Goal: Check status: Check status

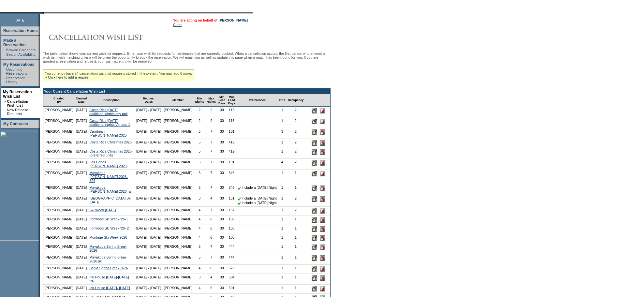
scroll to position [98, 0]
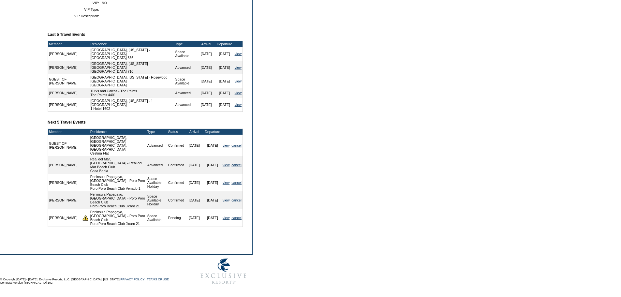
scroll to position [250, 0]
drag, startPoint x: 84, startPoint y: 157, endPoint x: 219, endPoint y: 192, distance: 139.5
click at [219, 192] on tbody "Member Residence Type Status Arrival Departure GUEST OF Stefan Snapper Prague, …" at bounding box center [145, 178] width 195 height 98
click at [216, 191] on td "11/30/25" at bounding box center [213, 200] width 18 height 18
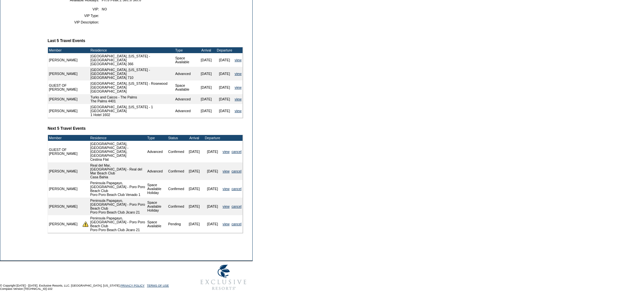
scroll to position [217, 0]
drag, startPoint x: 49, startPoint y: 161, endPoint x: 70, endPoint y: 186, distance: 32.7
click at [70, 186] on tbody "Member Residence Type Status Arrival Departure GUEST OF Stefan Snapper Prague, …" at bounding box center [145, 184] width 195 height 98
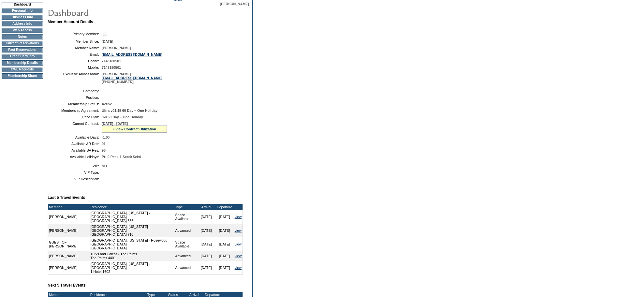
scroll to position [163, 0]
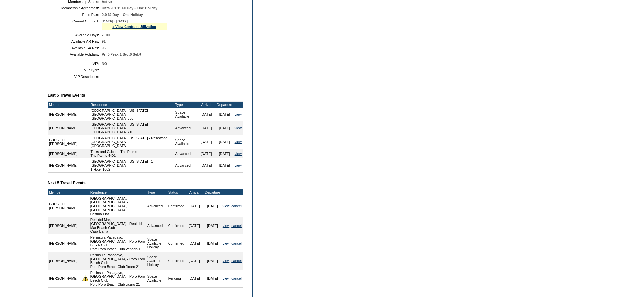
click at [375, 197] on form "Follow Us ::" at bounding box center [310, 92] width 621 height 511
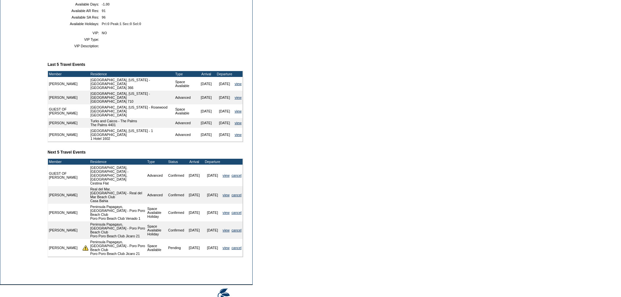
scroll to position [228, 0]
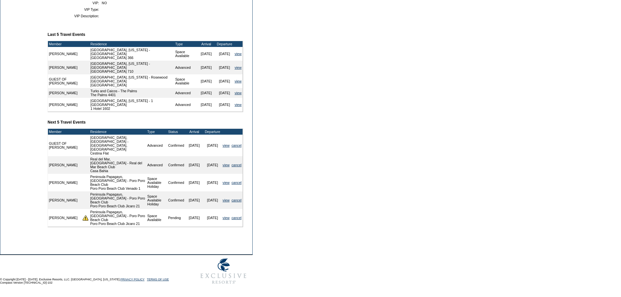
drag, startPoint x: 50, startPoint y: 179, endPoint x: 219, endPoint y: 213, distance: 172.3
click at [219, 213] on tbody "Member Residence Type Status Arrival Departure GUEST OF Stefan Snapper Prague, …" at bounding box center [145, 178] width 195 height 98
click at [218, 209] on td "11/30/25" at bounding box center [213, 200] width 18 height 18
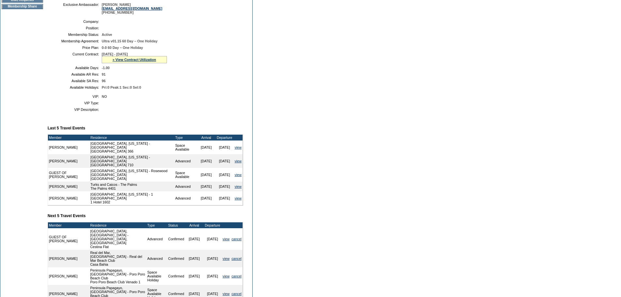
scroll to position [130, 0]
click at [149, 61] on link "» View Contract Utilization" at bounding box center [135, 59] width 44 height 4
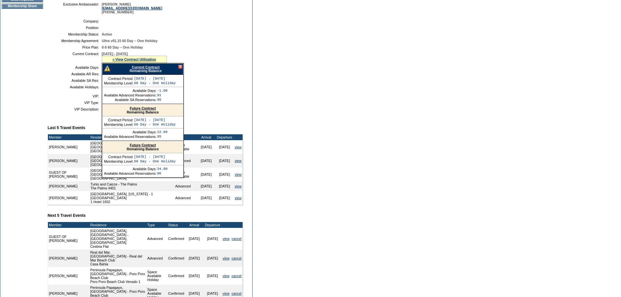
click at [143, 110] on link "Future Contract" at bounding box center [143, 108] width 26 height 4
click at [316, 117] on form "Follow Us ::" at bounding box center [310, 125] width 621 height 511
click at [184, 72] on table "Company: Position: Membership Status: Active Membership Agreement: Ultra v01.15…" at bounding box center [146, 54] width 196 height 75
click at [179, 69] on div at bounding box center [180, 67] width 4 height 4
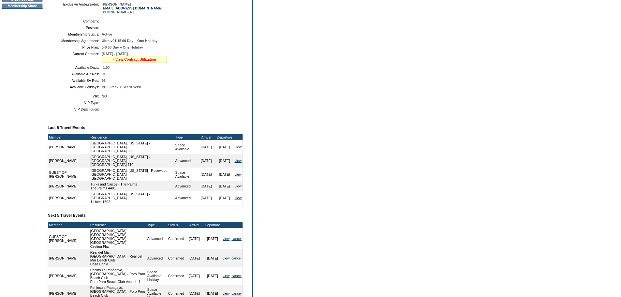
click at [145, 61] on link "» View Contract Utilization" at bounding box center [135, 59] width 44 height 4
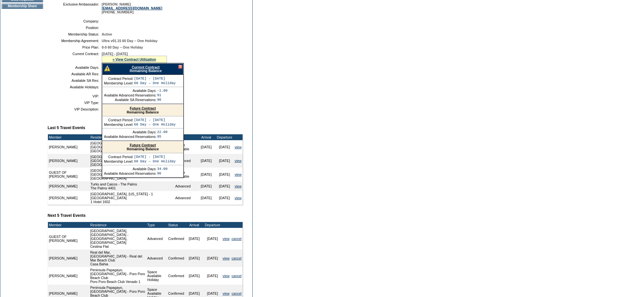
click at [139, 69] on link "Current Contract" at bounding box center [146, 67] width 28 height 4
click at [180, 69] on div at bounding box center [180, 67] width 4 height 4
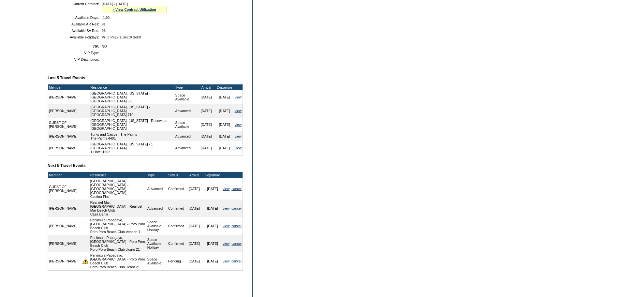
scroll to position [196, 0]
